Goal: Information Seeking & Learning: Find specific fact

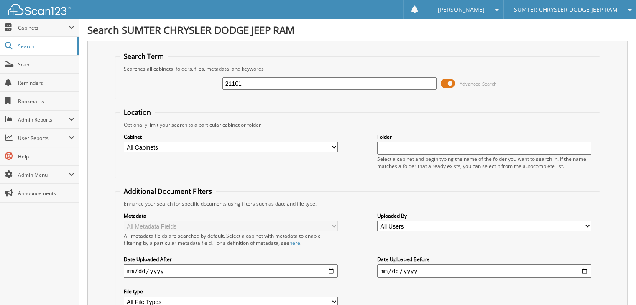
type input "21101"
type input "b21101"
